Goal: Transaction & Acquisition: Obtain resource

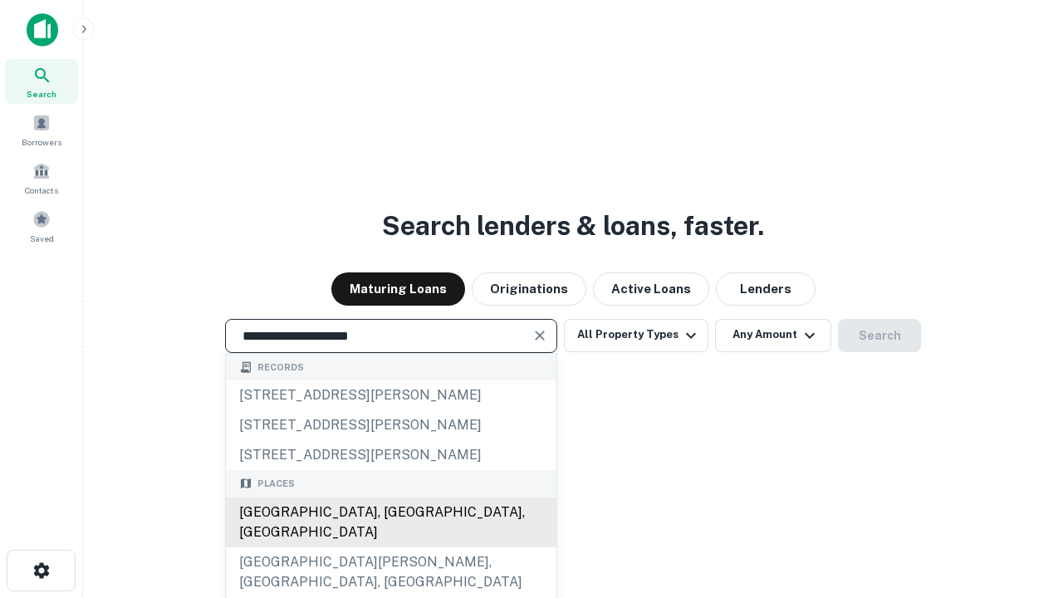
click at [390, 547] on div "Santa Monica, CA, USA" at bounding box center [391, 522] width 330 height 50
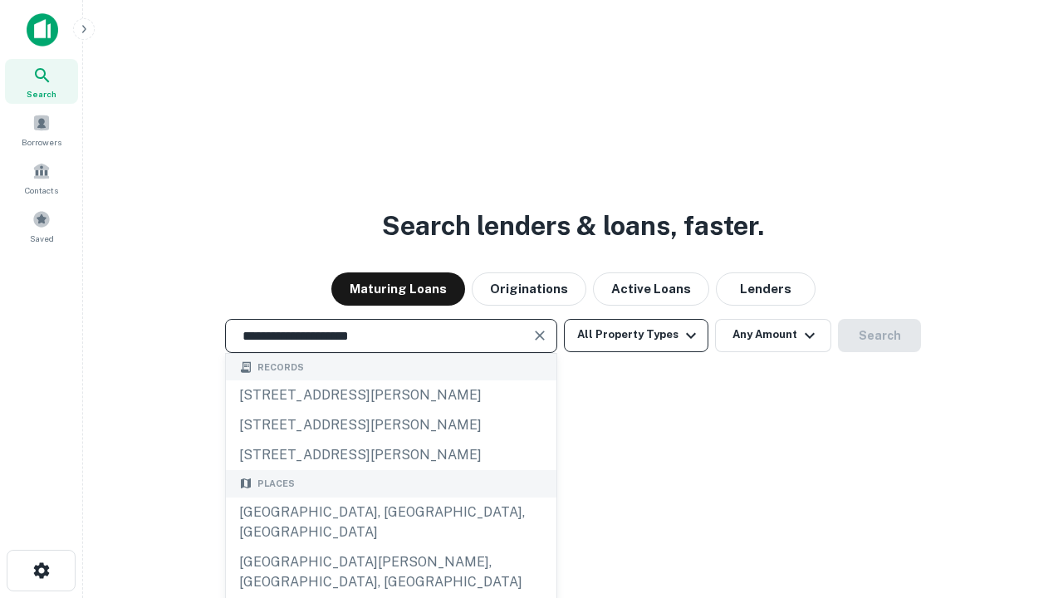
type input "**********"
click at [636, 335] on button "All Property Types" at bounding box center [636, 335] width 144 height 33
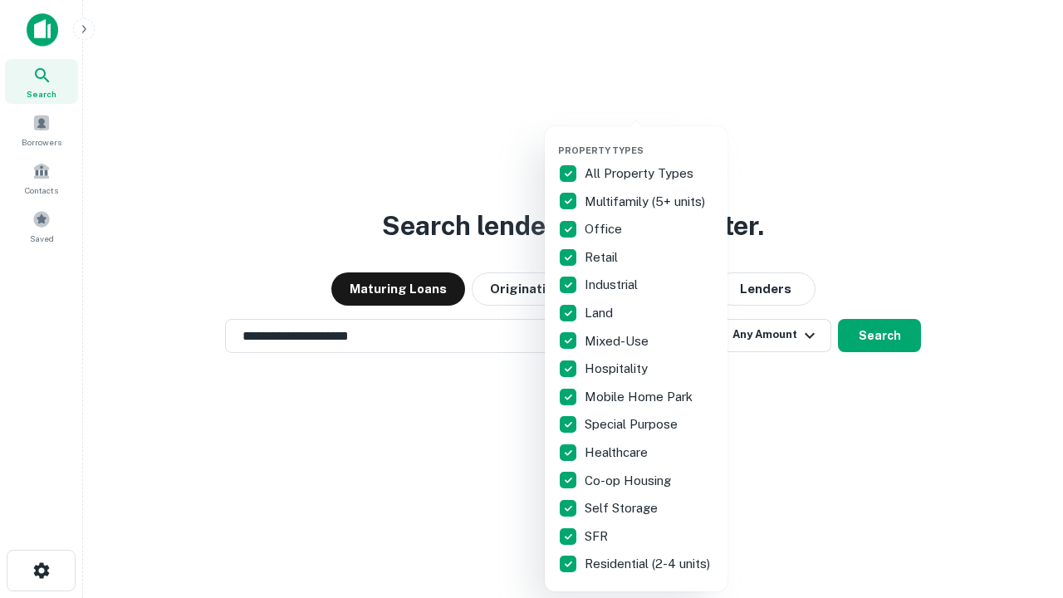
click at [649, 139] on button "button" at bounding box center [649, 139] width 183 height 1
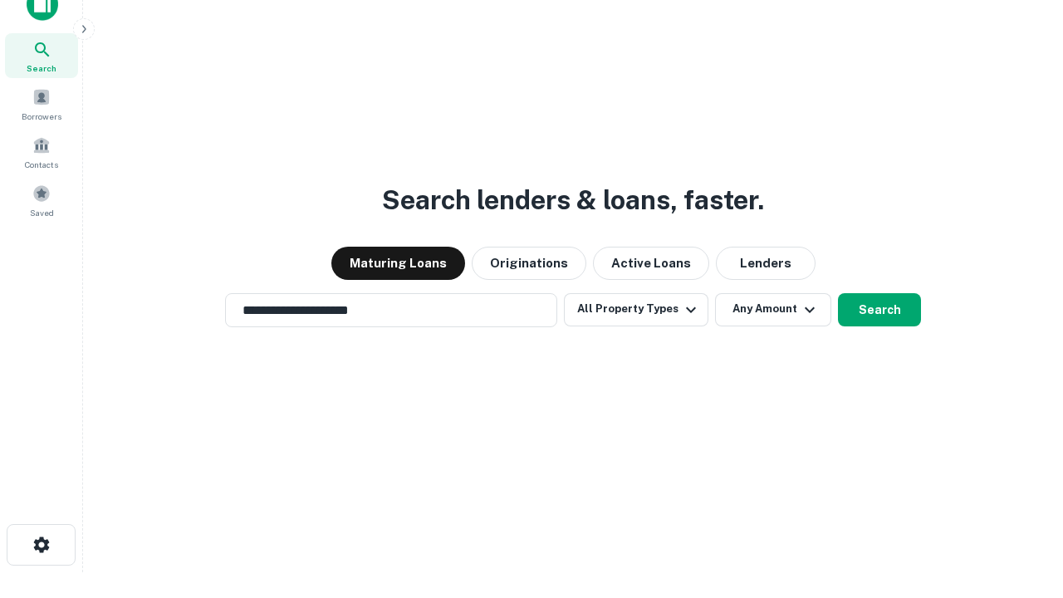
scroll to position [10, 200]
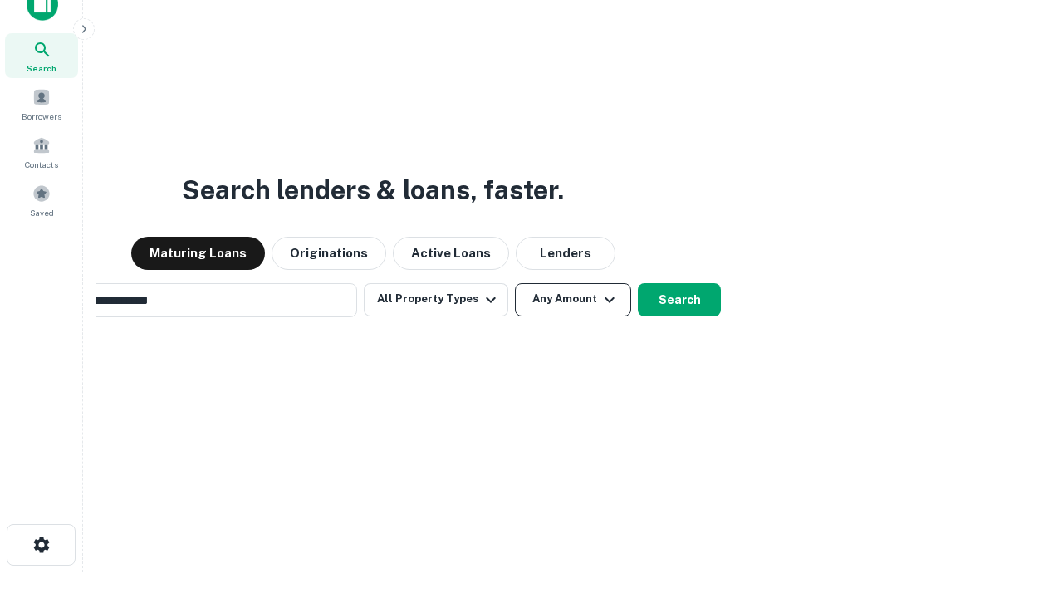
click at [515, 283] on button "Any Amount" at bounding box center [573, 299] width 116 height 33
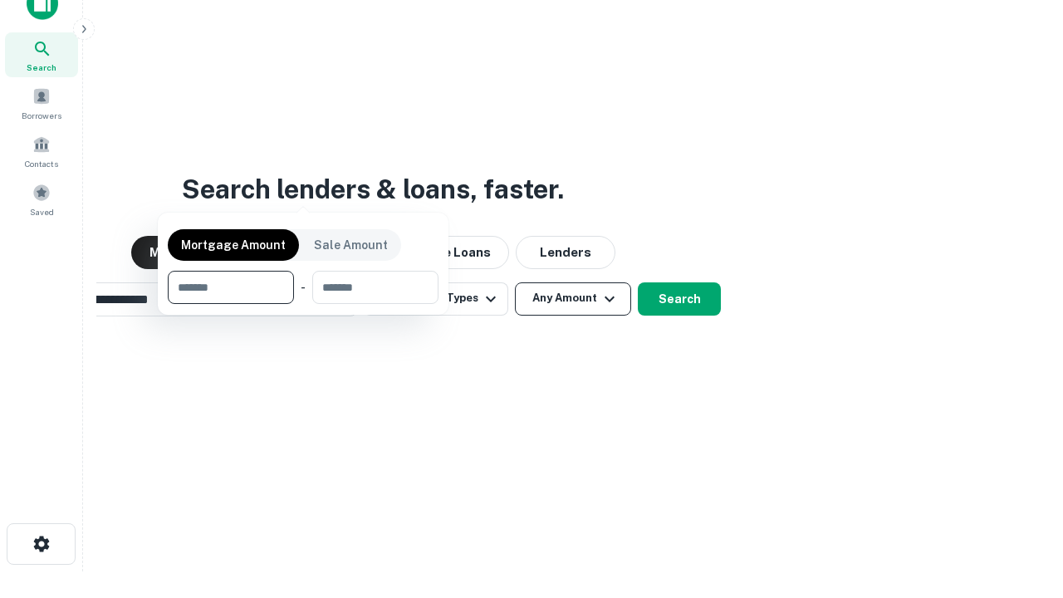
scroll to position [120, 470]
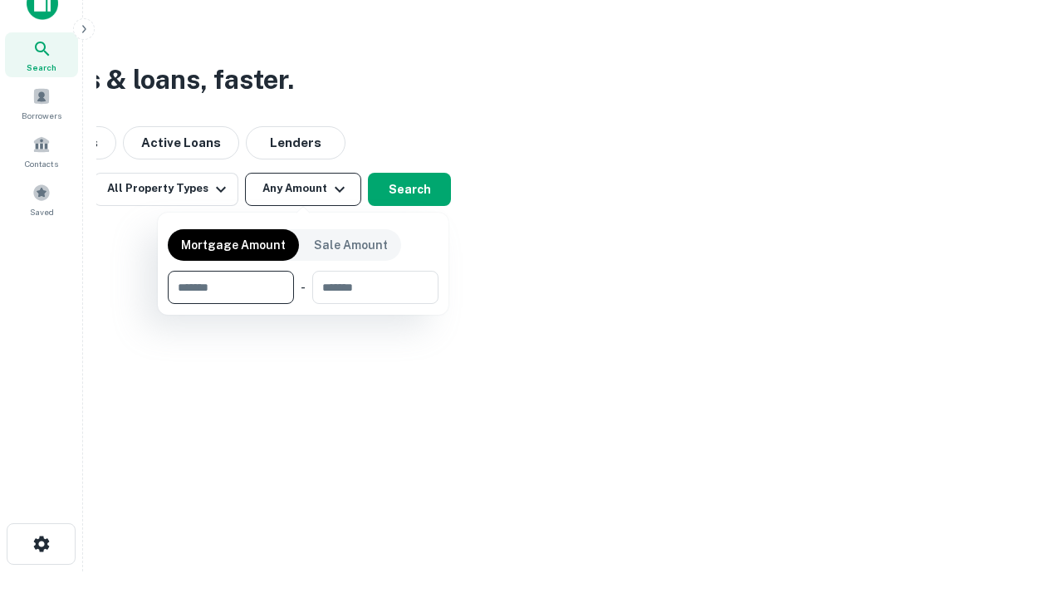
type input "*******"
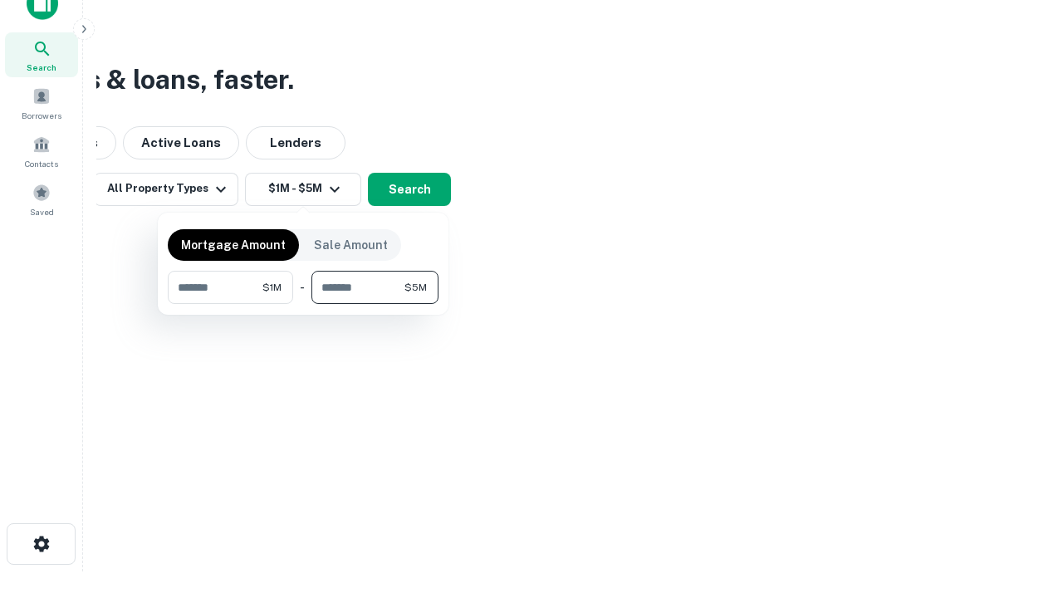
type input "*******"
click at [303, 304] on button "button" at bounding box center [303, 304] width 271 height 1
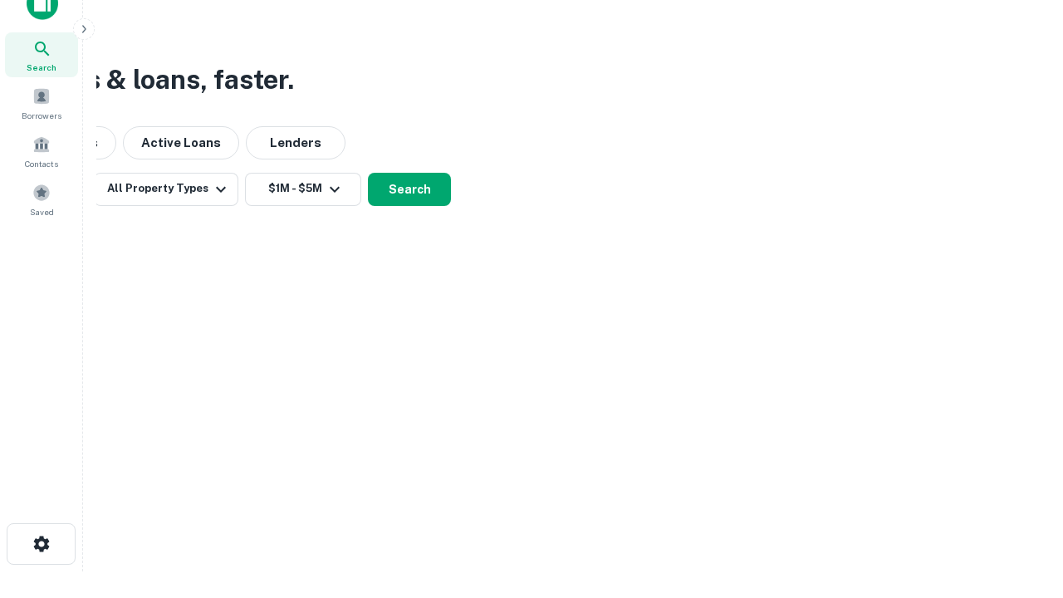
scroll to position [10, 306]
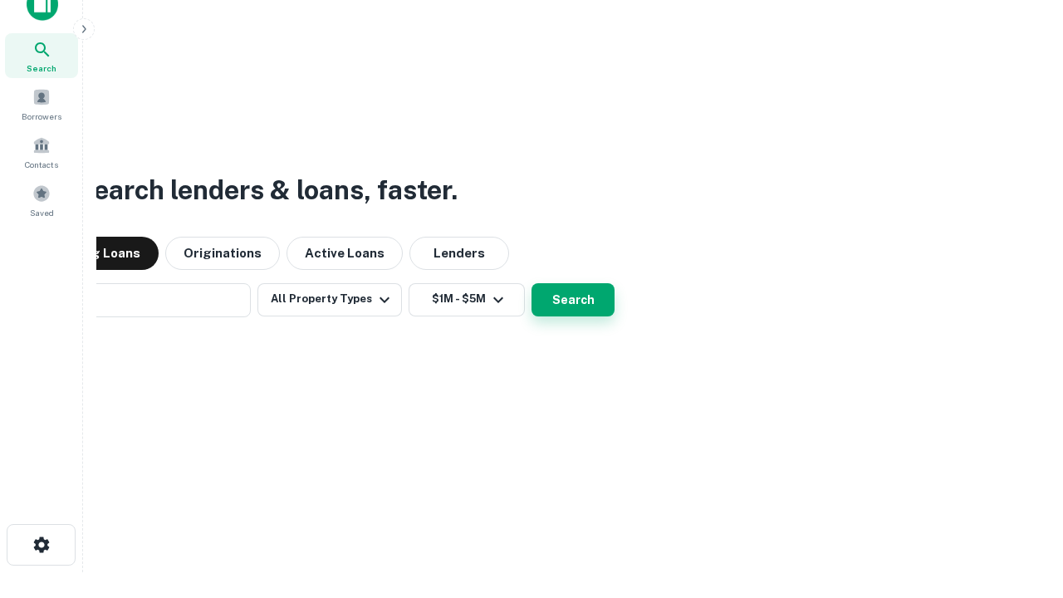
click at [531, 283] on button "Search" at bounding box center [572, 299] width 83 height 33
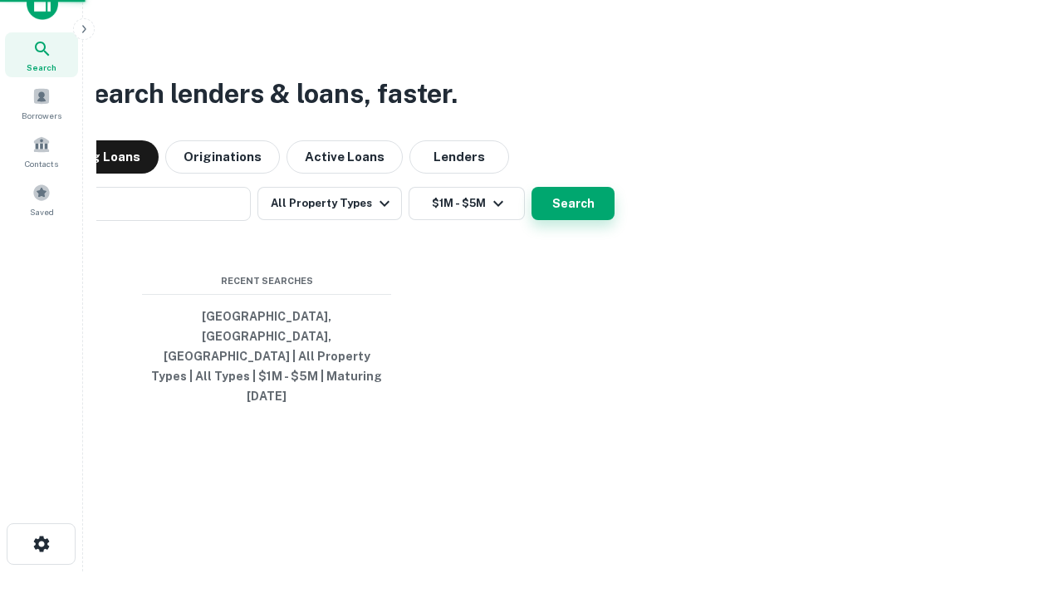
scroll to position [44, 470]
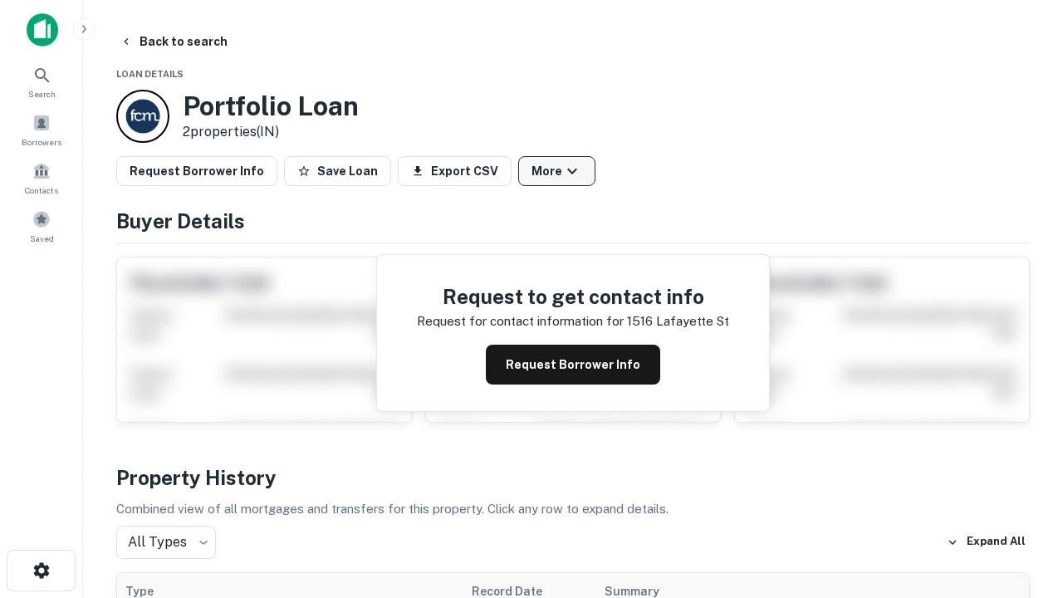
click at [556, 171] on button "More" at bounding box center [556, 171] width 77 height 30
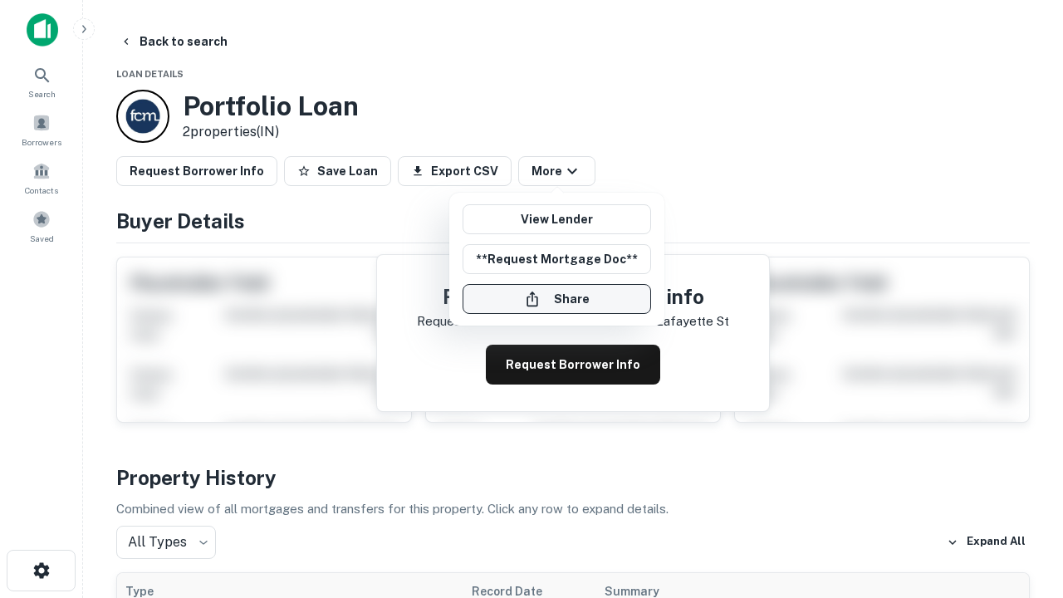
click at [556, 299] on button "Share" at bounding box center [556, 299] width 188 height 30
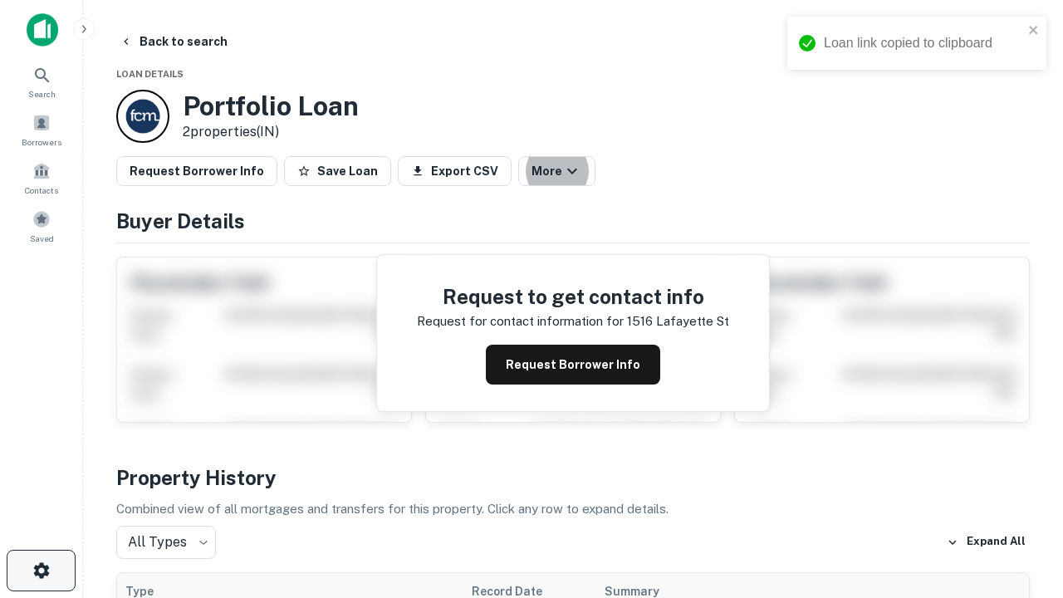
click at [41, 570] on icon "button" at bounding box center [42, 570] width 20 height 20
